Goal: Information Seeking & Learning: Check status

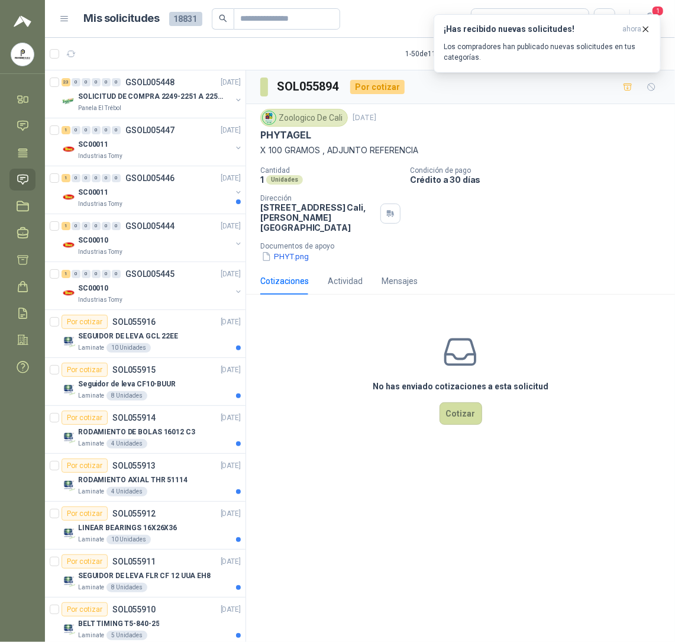
scroll to position [1145, 0]
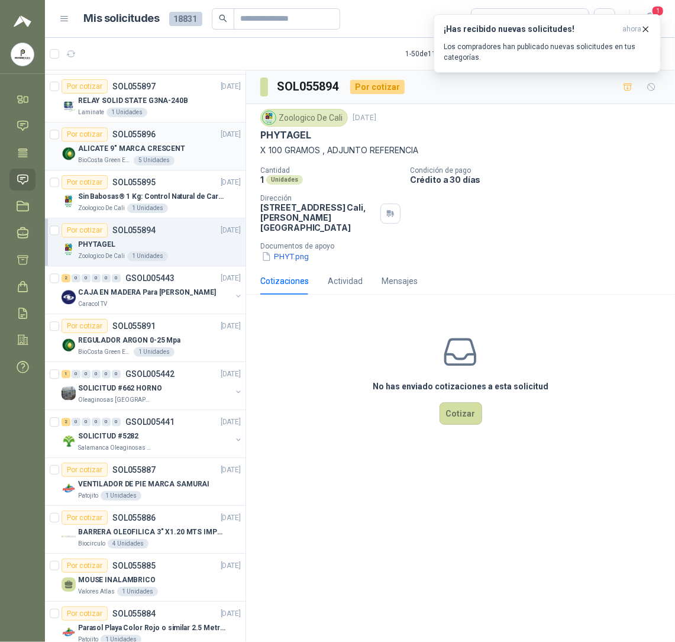
click at [122, 152] on p "ALICATE 9" MARCA CRESCENT" at bounding box center [131, 148] width 107 height 11
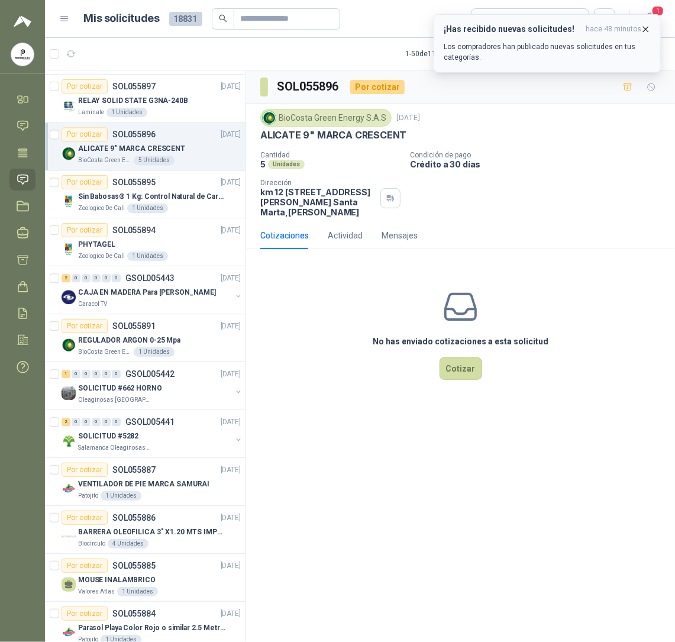
click at [482, 52] on p "Los compradores han publicado nuevas solicitudes en tus categorías." at bounding box center [546, 51] width 207 height 21
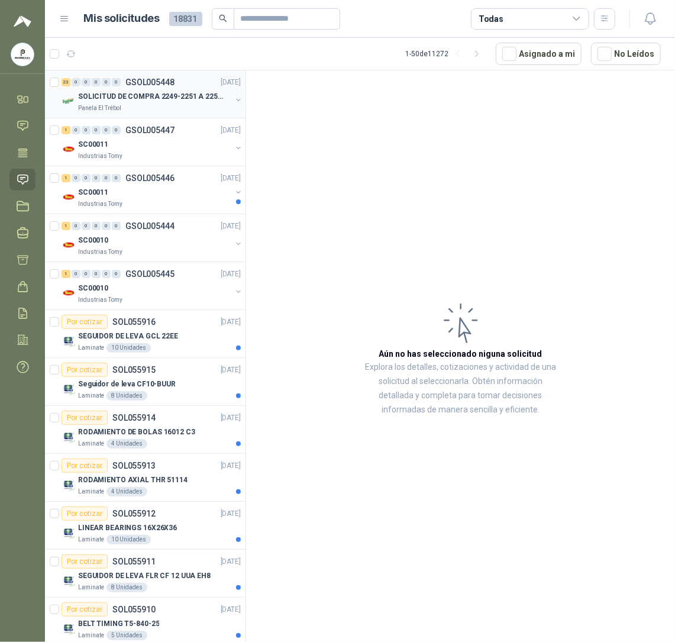
click at [110, 91] on p "SOLICITUD DE COMPRA 2249-2251 A 2256-2258 Y 2262" at bounding box center [151, 96] width 147 height 11
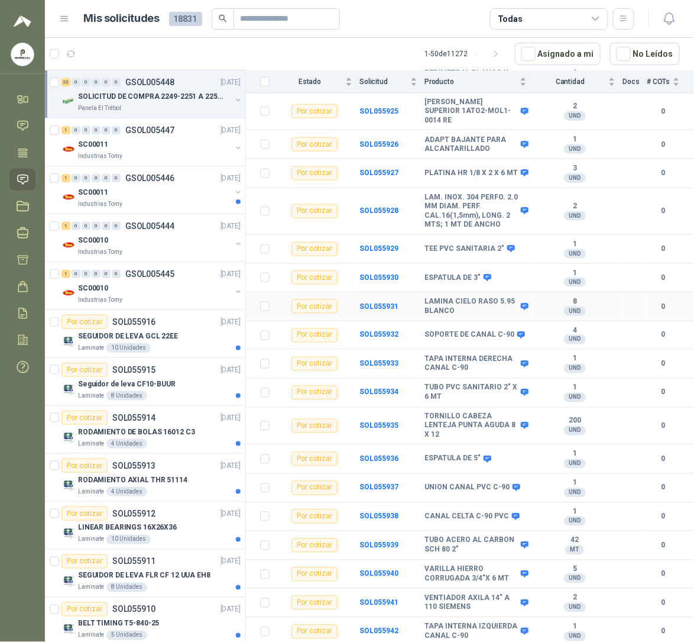
scroll to position [297, 0]
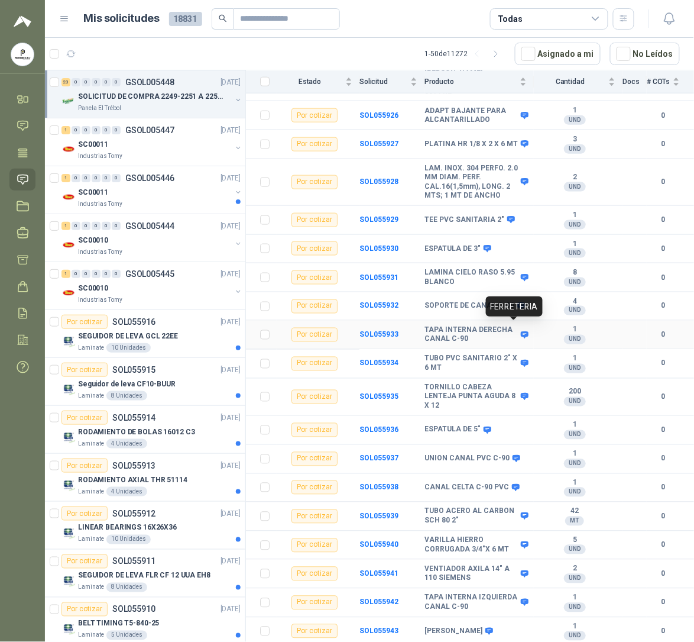
click at [521, 331] on icon at bounding box center [525, 334] width 8 height 7
click at [112, 163] on div "1 0 0 0 0 0 GSOL005447 [DATE] SC00011 Industrias Tomy" at bounding box center [145, 142] width 200 height 48
click at [103, 215] on div "1 0 0 0 0 0 GSOL005444 [DATE] SC00010 Industrias Tomy" at bounding box center [145, 238] width 200 height 48
click at [121, 183] on div "1 0 0 0 0 0 GSOL005446 [DATE]" at bounding box center [152, 178] width 182 height 14
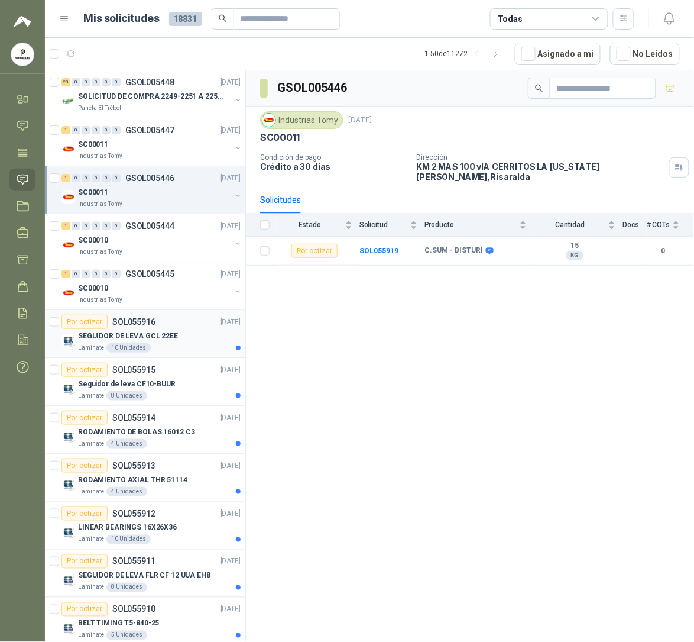
click at [142, 350] on div "10 Unidades" at bounding box center [128, 347] width 44 height 9
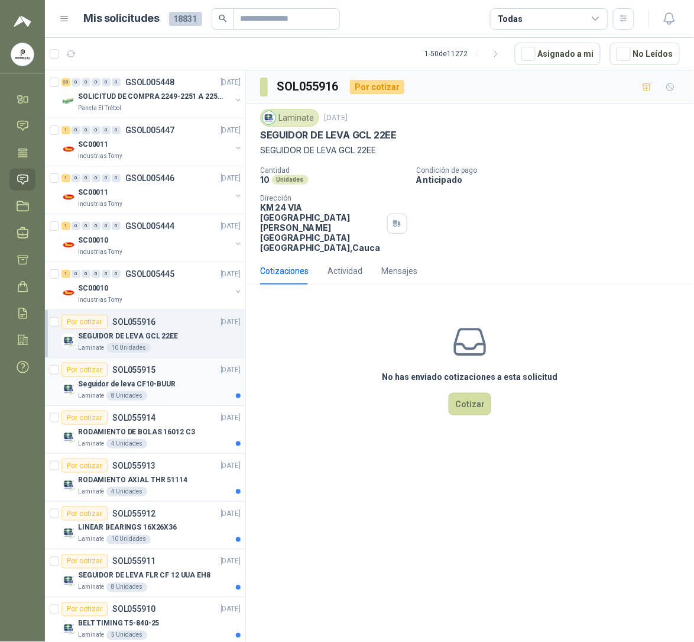
click at [168, 398] on div "Laminate 8 Unidades" at bounding box center [159, 395] width 163 height 9
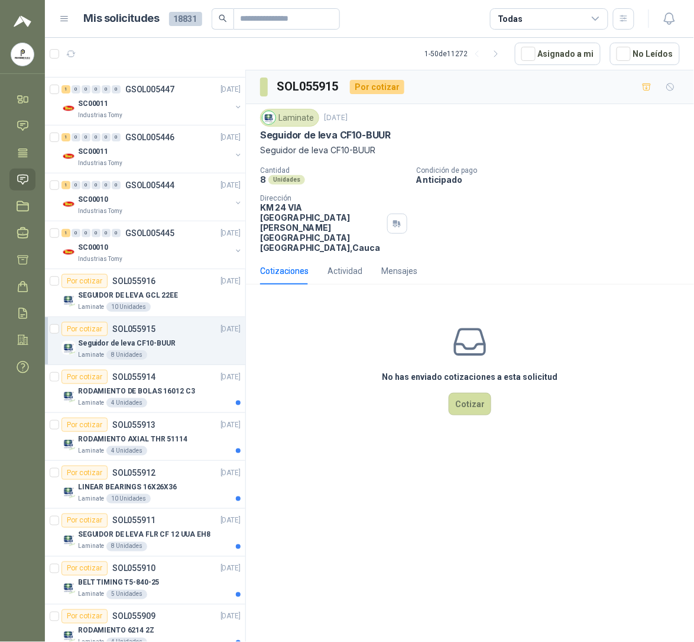
scroll to position [79, 0]
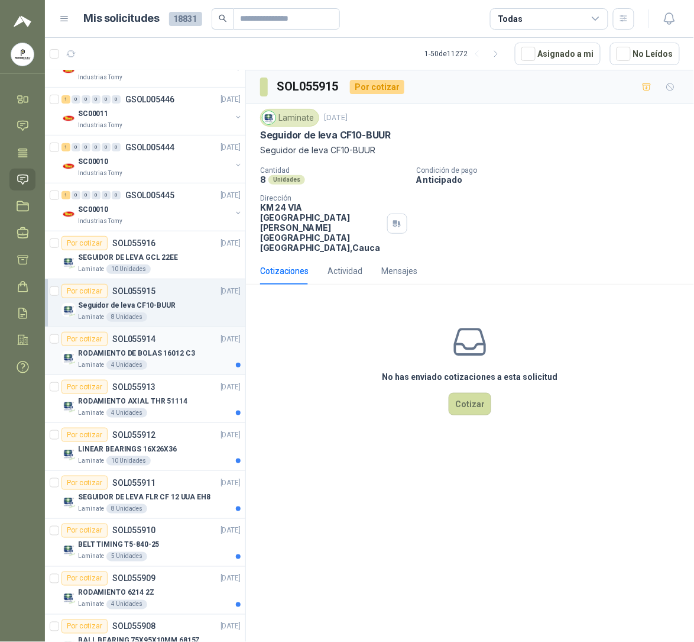
click at [138, 364] on div "4 Unidades" at bounding box center [126, 364] width 41 height 9
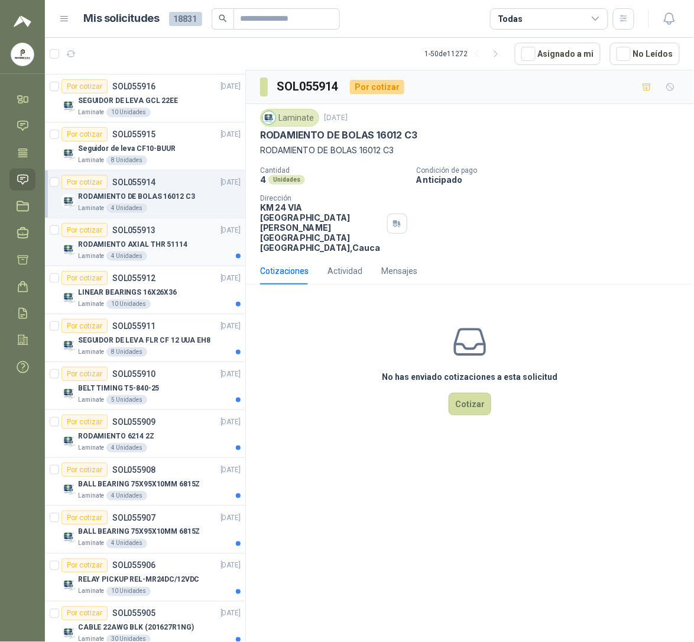
scroll to position [237, 0]
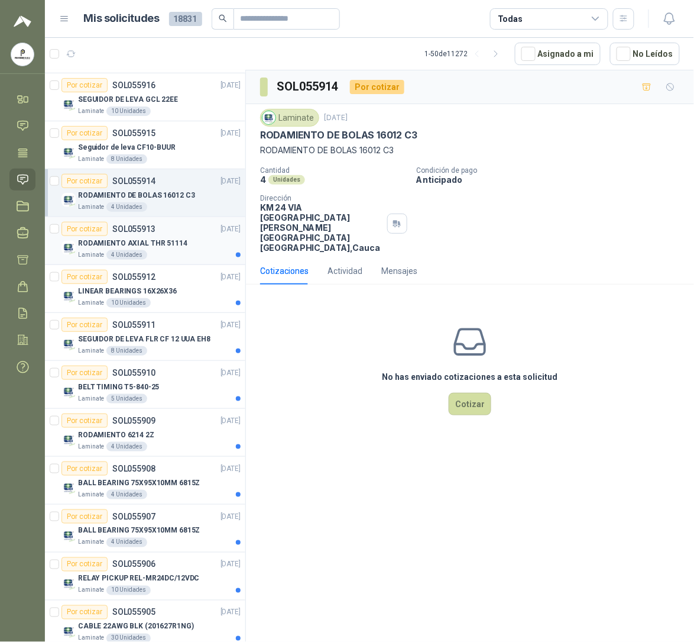
click at [130, 255] on div "4 Unidades" at bounding box center [126, 254] width 41 height 9
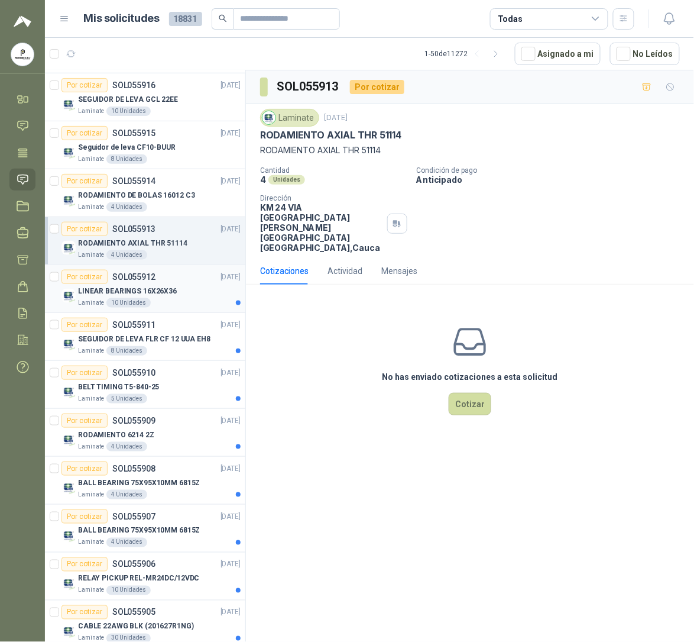
click at [132, 286] on div "LINEAR BEARINGS 16X26X36" at bounding box center [159, 291] width 163 height 14
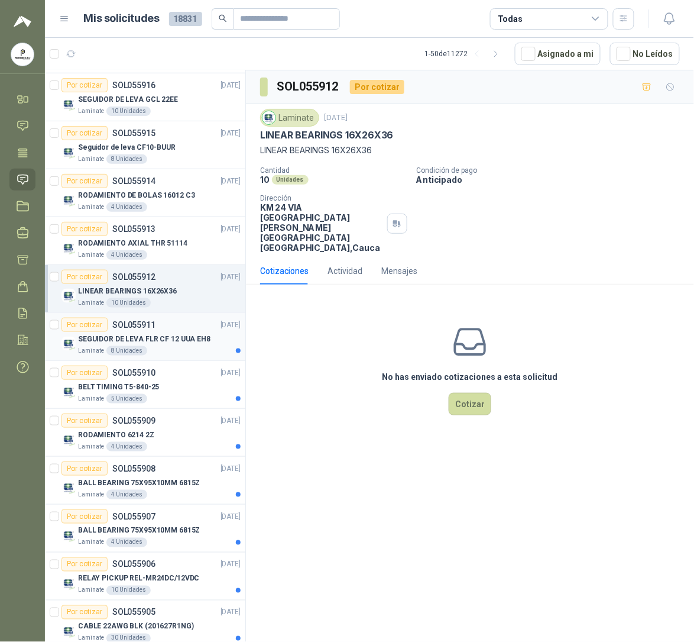
click at [127, 352] on div "8 Unidades" at bounding box center [126, 350] width 41 height 9
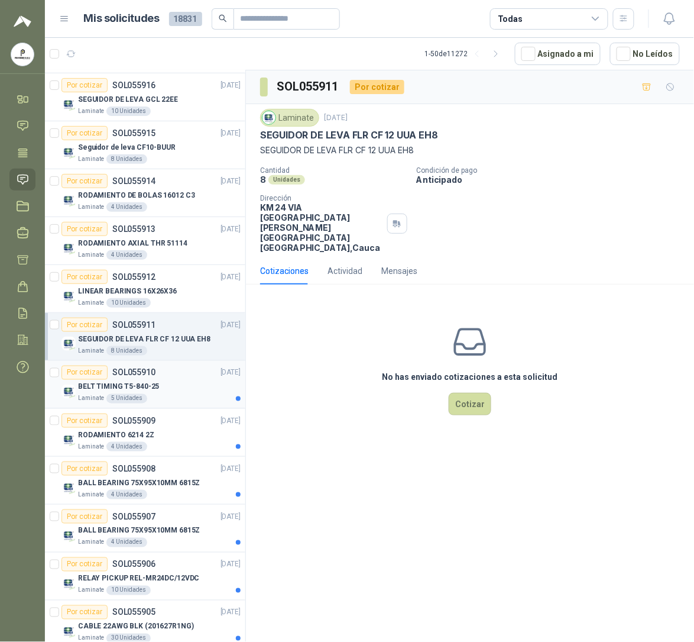
click at [81, 403] on p "Laminate" at bounding box center [91, 398] width 26 height 9
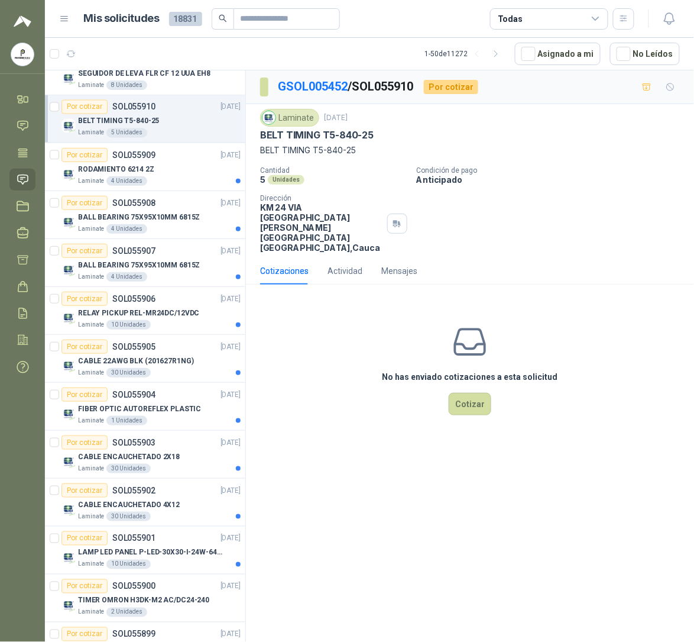
scroll to position [529, 0]
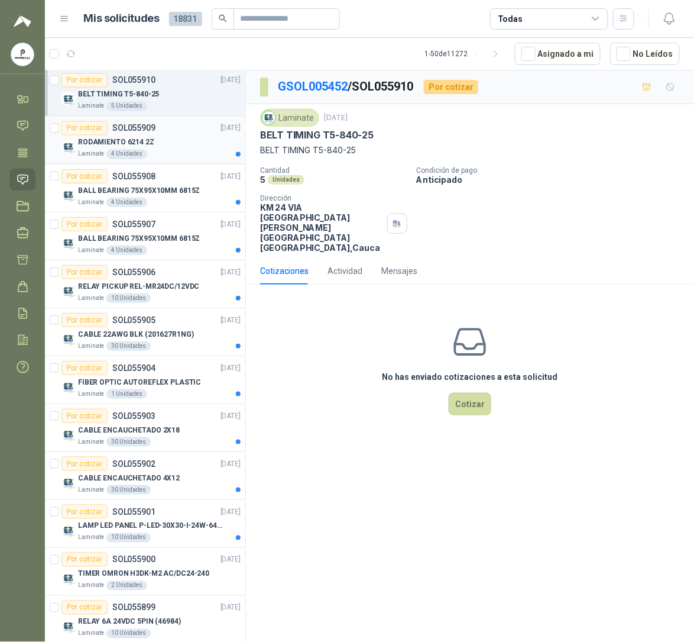
click at [185, 159] on div "Laminate 4 Unidades" at bounding box center [159, 154] width 163 height 9
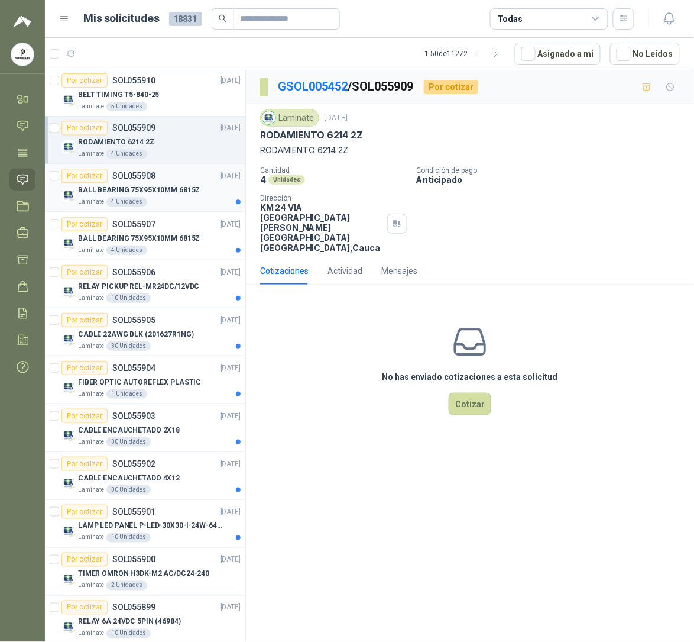
click at [150, 196] on p "BALL BEARING 75X95X10MM 6815Z" at bounding box center [139, 190] width 122 height 11
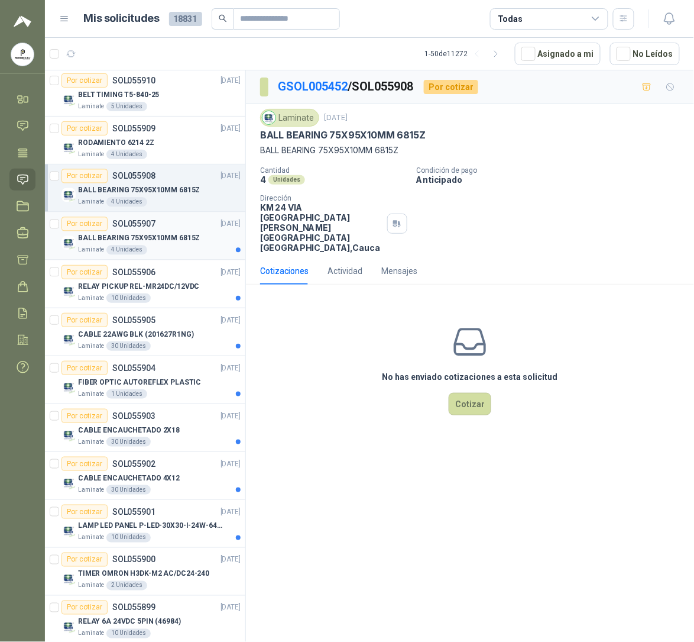
click at [142, 244] on p "BALL BEARING 75X95X10MM 6815Z" at bounding box center [139, 238] width 122 height 11
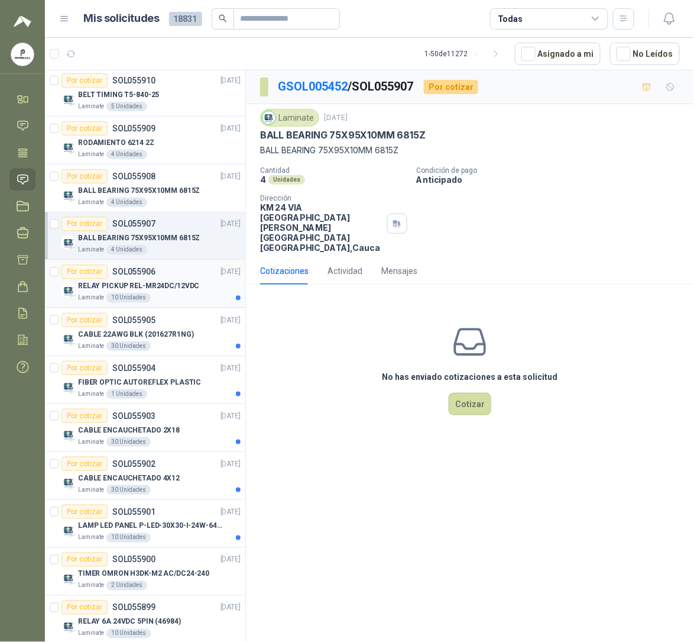
click at [136, 308] on article "Por cotizar SOL055906 [DATE] RELAY PICKUP REL-MR24DC/12VDC Laminate 10 Unidades" at bounding box center [145, 284] width 200 height 48
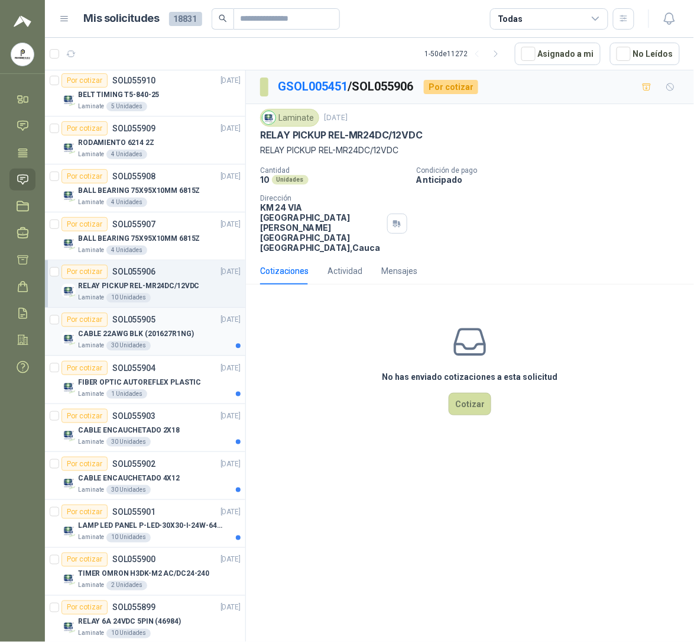
click at [138, 356] on article "Por cotizar SOL055905 [DATE] CABLE 22AWG BLK (201627R1NG) Laminate 30 Unidades" at bounding box center [145, 332] width 200 height 48
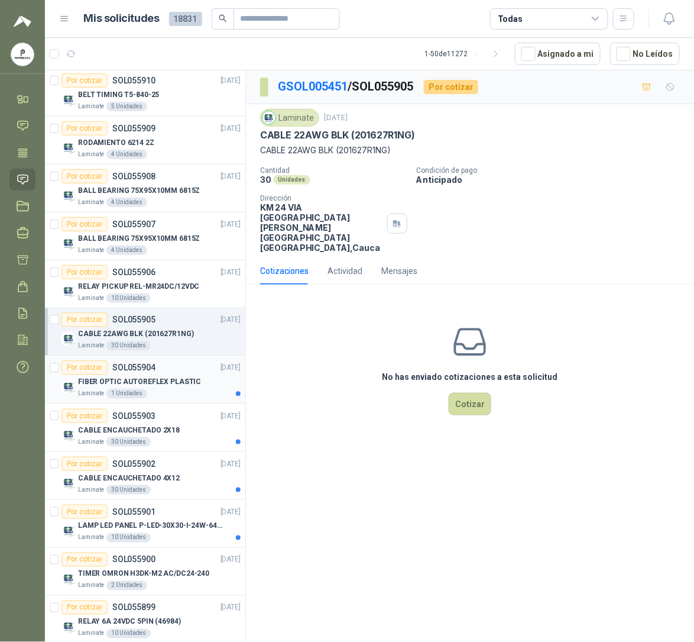
click at [130, 386] on p "FIBER OPTIC AUTOREFLEX PLASTIC" at bounding box center [139, 382] width 123 height 11
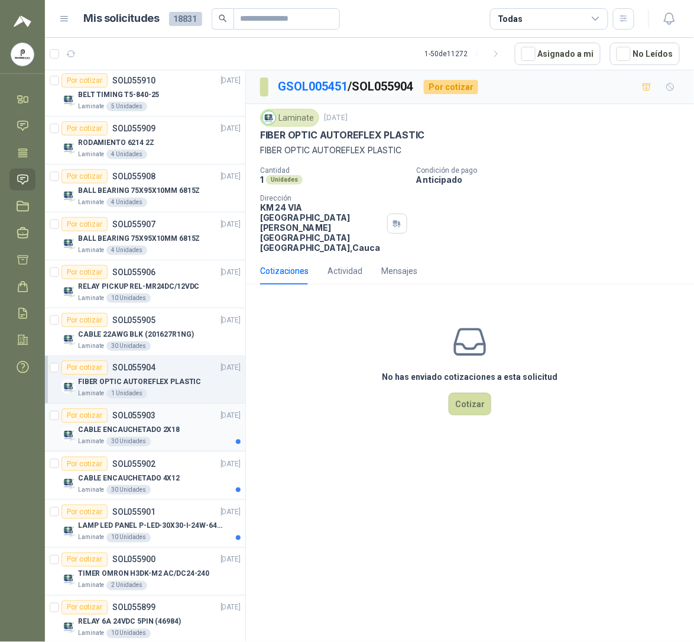
click at [161, 452] on article "Por cotizar SOL055903 [DATE] CABLE ENCAUCHETADO 2X18 Laminate 30 Unidades" at bounding box center [145, 428] width 200 height 48
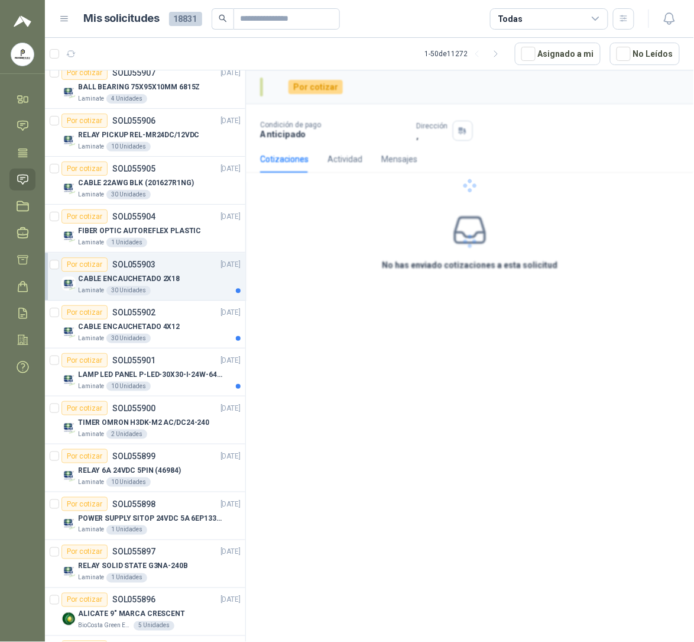
scroll to position [686, 0]
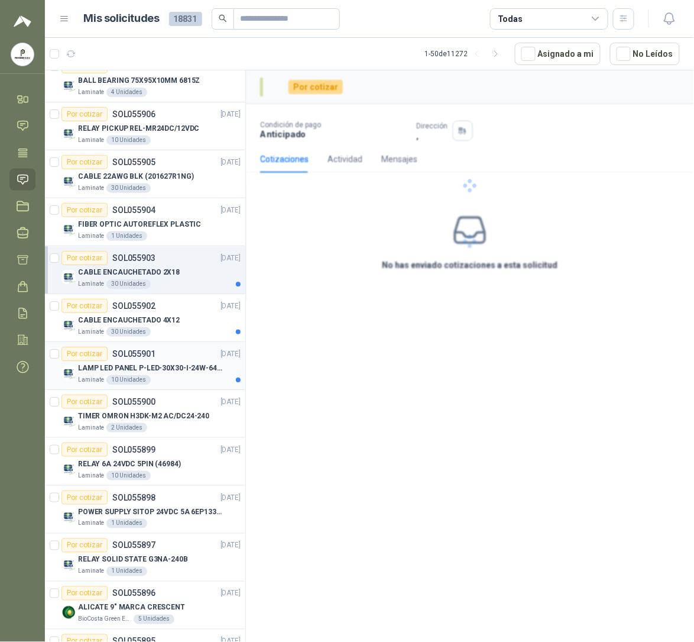
click at [167, 379] on div "Laminate 10 Unidades" at bounding box center [159, 379] width 163 height 9
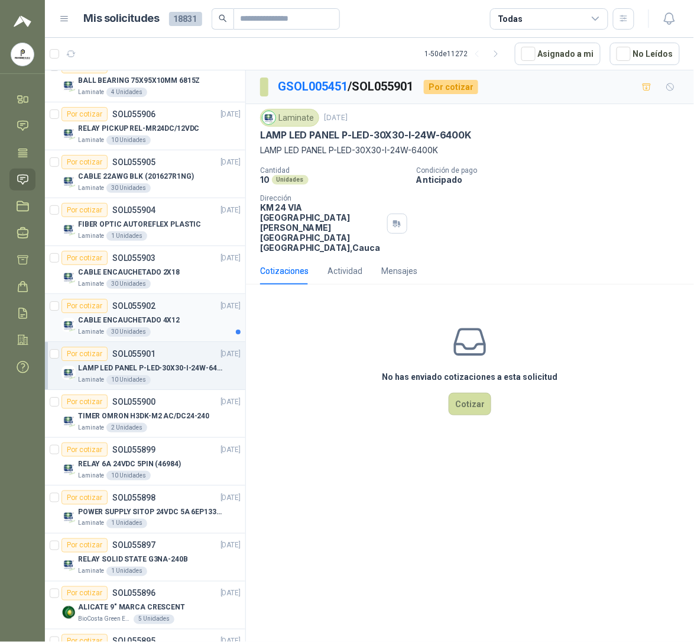
click at [170, 326] on p "CABLE ENCAUCHETADO 4X12" at bounding box center [129, 320] width 102 height 11
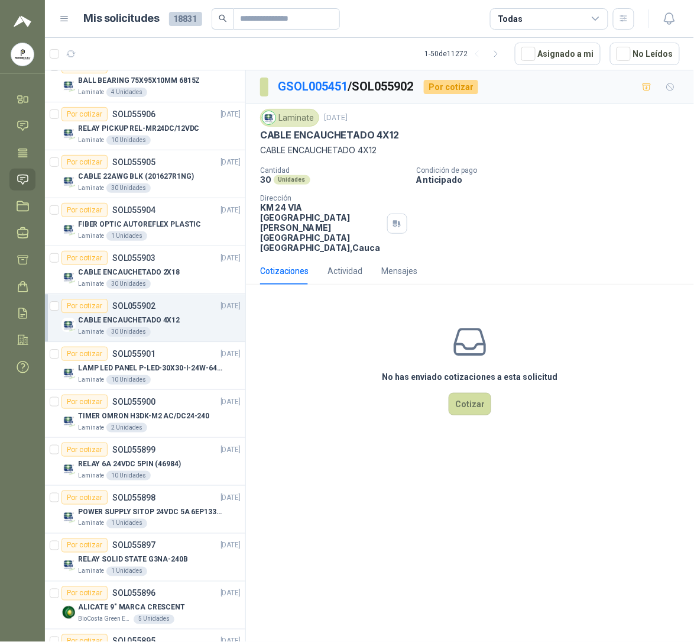
click at [245, 220] on div "23 0 0 0 0 0 GSOL005448 [DATE] SOLICITUD DE COMPRA 2249-2251 A 2256-2258 Y 2262…" at bounding box center [145, 357] width 201 height 575
